Goal: Check status: Check status

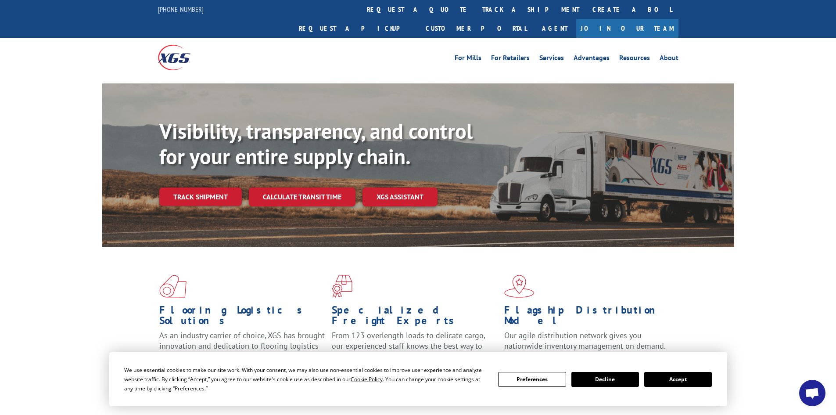
click at [685, 381] on button "Accept" at bounding box center [678, 379] width 68 height 15
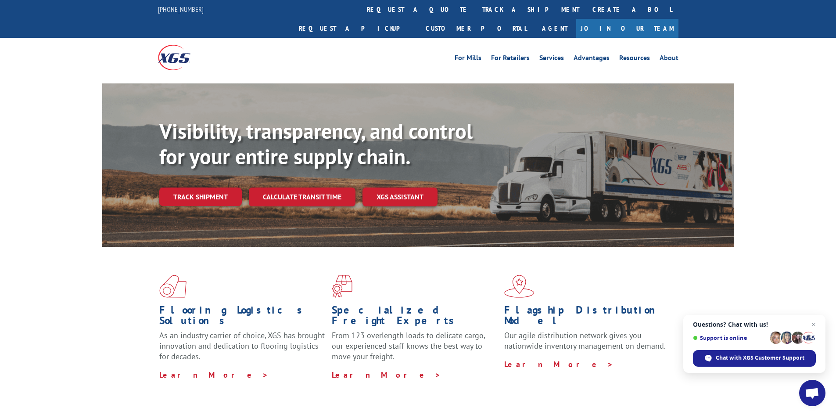
click at [183, 187] on link "Track shipment" at bounding box center [200, 196] width 83 height 18
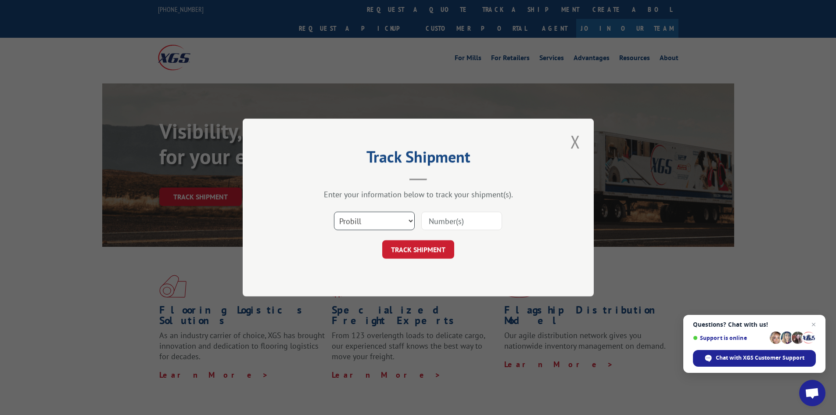
click at [355, 220] on select "Select category... Probill BOL PO" at bounding box center [374, 221] width 81 height 18
select select "bol"
click at [334, 212] on select "Select category... Probill BOL PO" at bounding box center [374, 221] width 81 height 18
paste input "5946885"
type input "5946885"
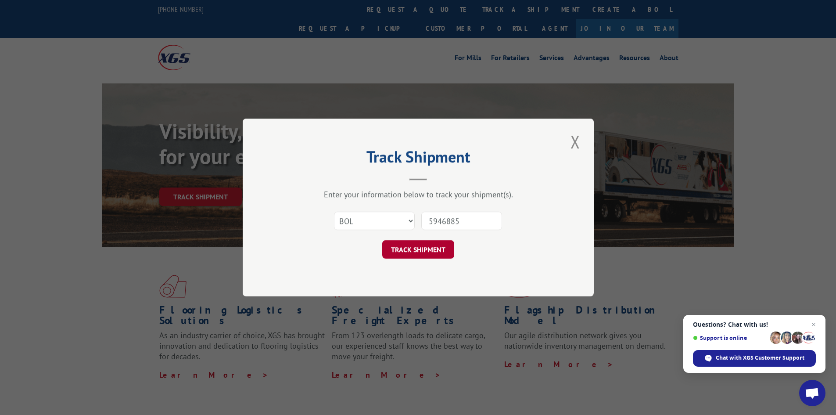
click at [420, 247] on button "TRACK SHIPMENT" at bounding box center [418, 249] width 72 height 18
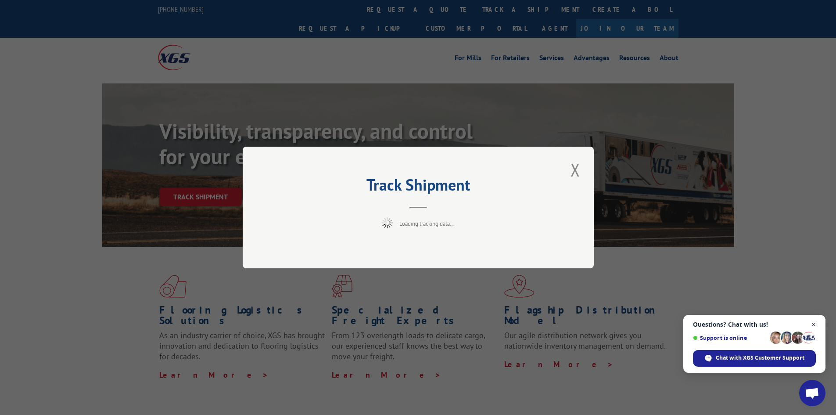
click at [816, 325] on span "Open chat" at bounding box center [813, 324] width 11 height 11
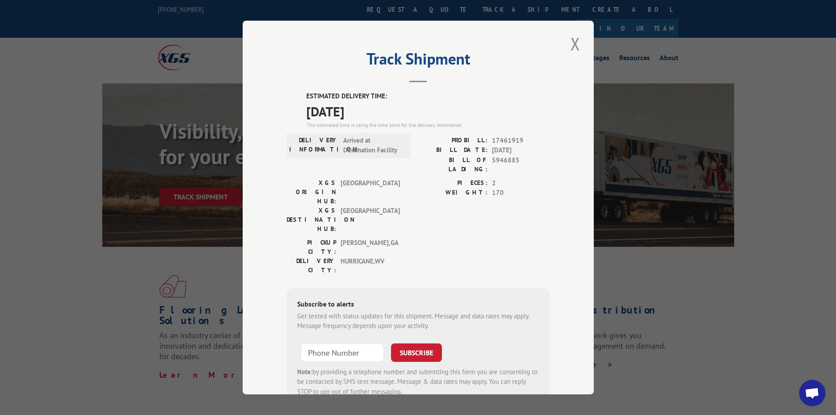
drag, startPoint x: 305, startPoint y: 113, endPoint x: 380, endPoint y: 111, distance: 75.5
click at [380, 111] on span "[DATE]" at bounding box center [428, 111] width 244 height 20
click at [571, 44] on button "Close modal" at bounding box center [575, 44] width 15 height 24
